Goal: Check status

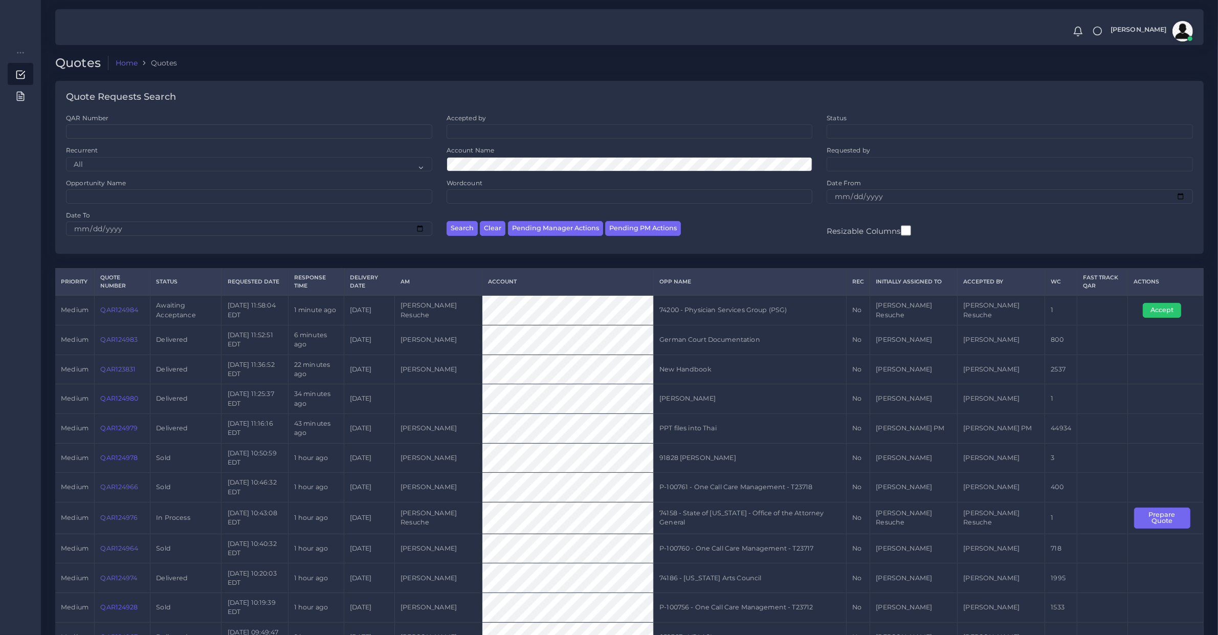
click at [465, 172] on div "Account Name" at bounding box center [629, 162] width 381 height 32
click at [466, 167] on div "Account Name" at bounding box center [629, 162] width 381 height 32
click at [447, 221] on button "Search" at bounding box center [462, 228] width 31 height 15
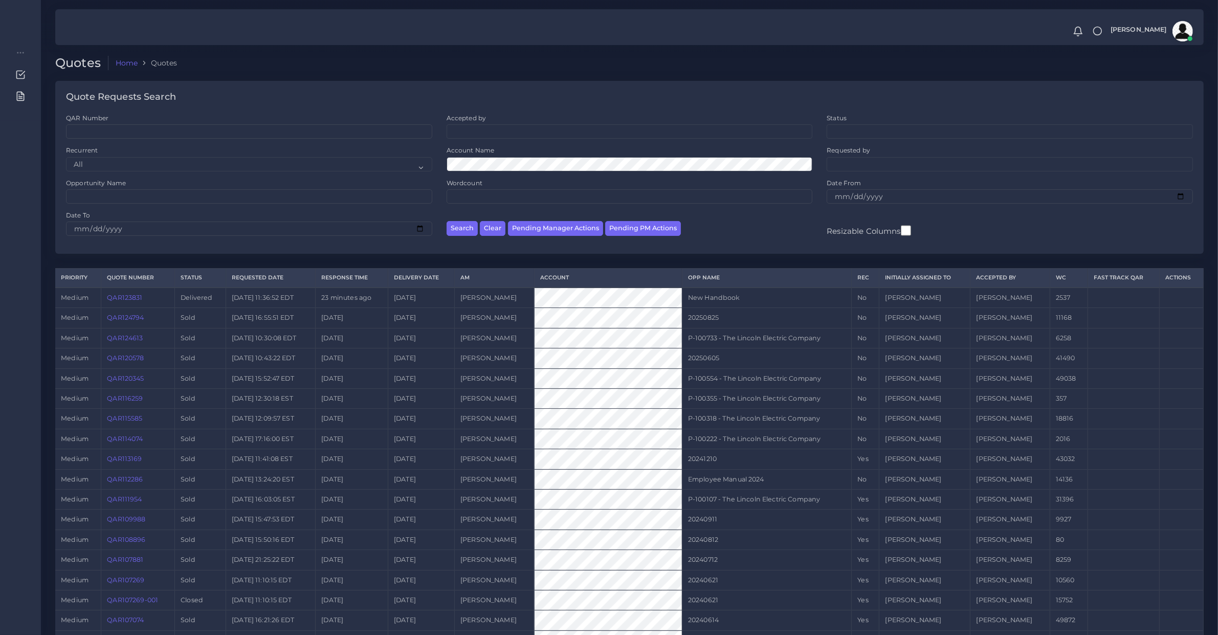
click at [123, 314] on link "QAR124794" at bounding box center [125, 318] width 37 height 8
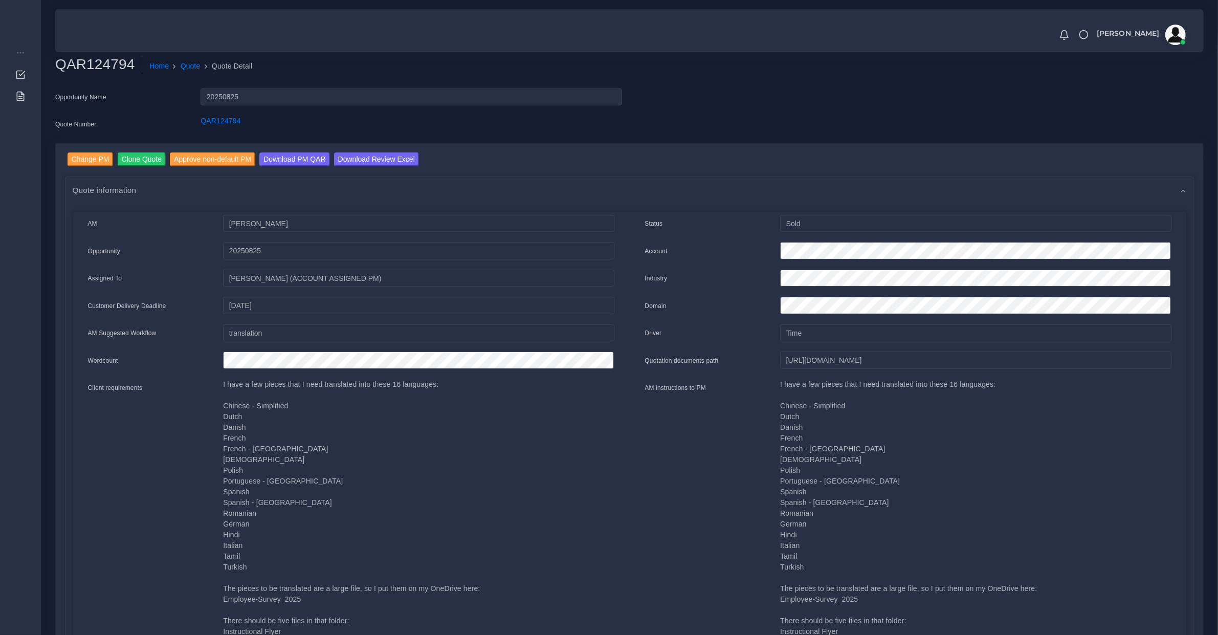
click at [348, 195] on div "Quote information" at bounding box center [629, 190] width 1128 height 26
